Goal: Information Seeking & Learning: Learn about a topic

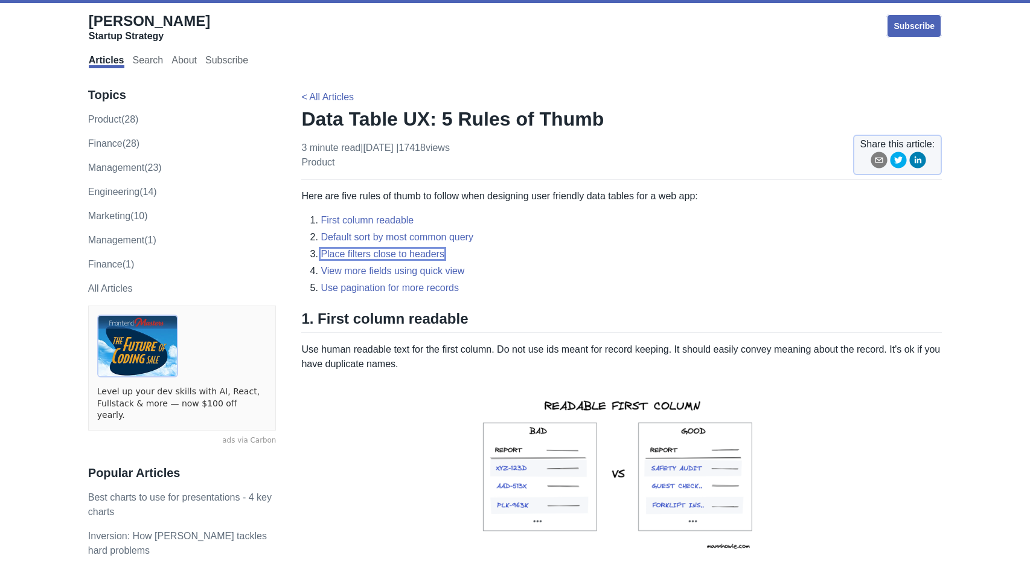
click at [399, 252] on link "Place filters close to headers" at bounding box center [382, 254] width 124 height 10
